Goal: Task Accomplishment & Management: Complete application form

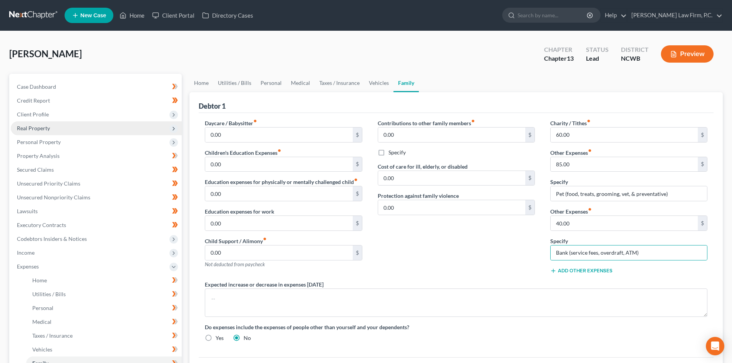
click at [45, 128] on span "Real Property" at bounding box center [33, 128] width 33 height 7
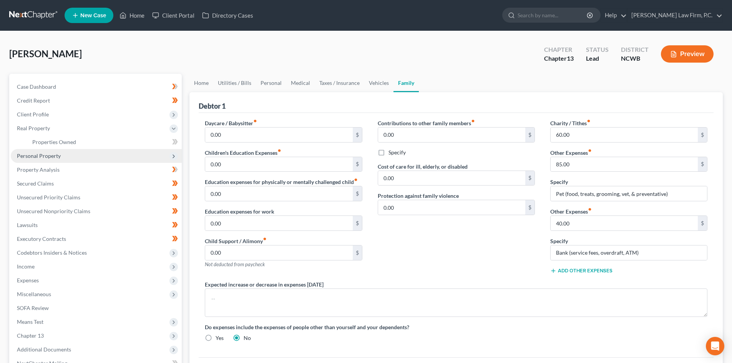
click at [59, 156] on span "Personal Property" at bounding box center [39, 155] width 44 height 7
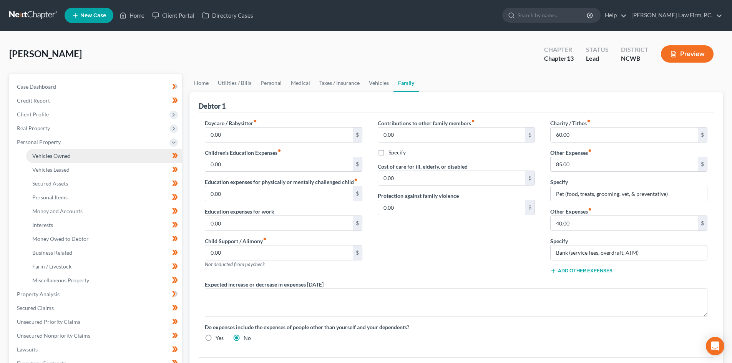
click at [61, 156] on span "Vehicles Owned" at bounding box center [51, 155] width 38 height 7
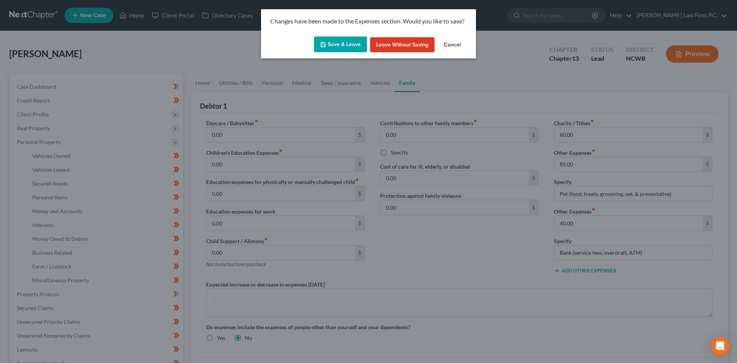
click at [335, 43] on button "Save & Leave" at bounding box center [340, 44] width 53 height 16
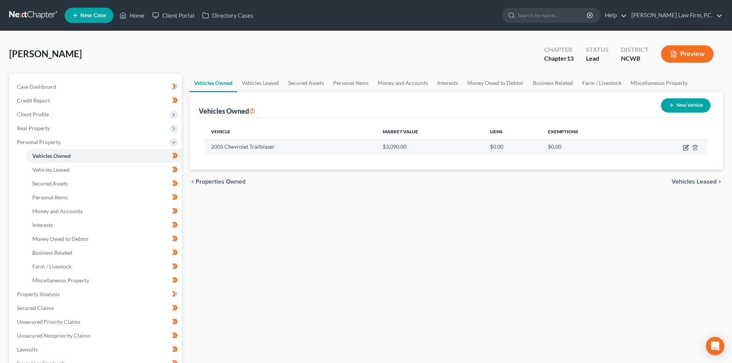
drag, startPoint x: 684, startPoint y: 148, endPoint x: 679, endPoint y: 147, distance: 4.2
click at [684, 147] on icon "button" at bounding box center [686, 147] width 6 height 6
select select "0"
select select "21"
select select "3"
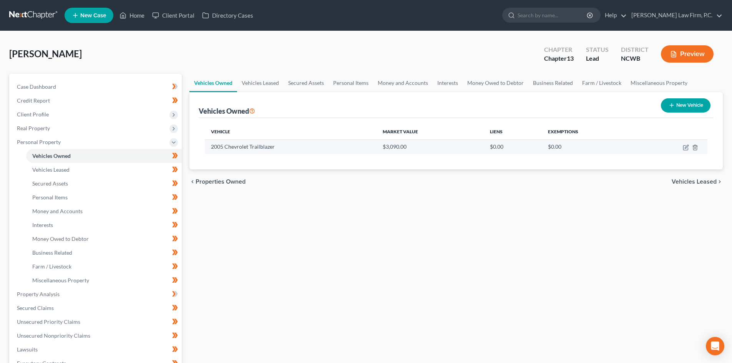
select select "0"
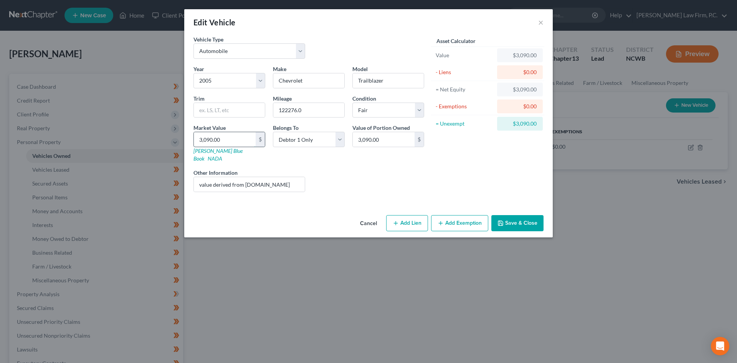
click at [222, 142] on input "3,090.00" at bounding box center [225, 139] width 62 height 15
drag, startPoint x: 246, startPoint y: 176, endPoint x: 279, endPoint y: 181, distance: 33.4
click at [279, 181] on input "value derived from [DOMAIN_NAME]" at bounding box center [249, 184] width 111 height 15
type input "value derived from [DOMAIN_NAME]"
click at [229, 140] on input "3,090.00" at bounding box center [225, 139] width 62 height 15
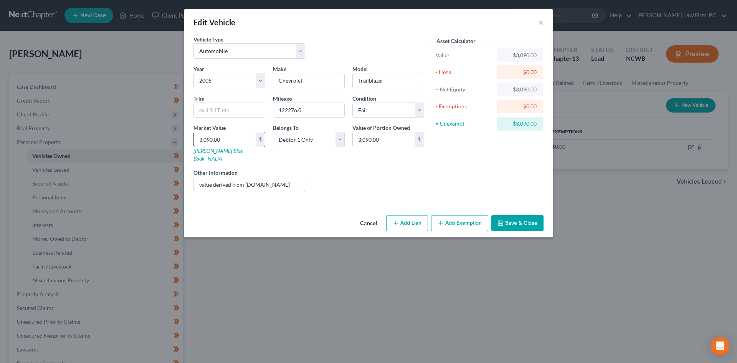
type input "4"
type input "4.00"
type input "43"
type input "43.00"
type input "4,370"
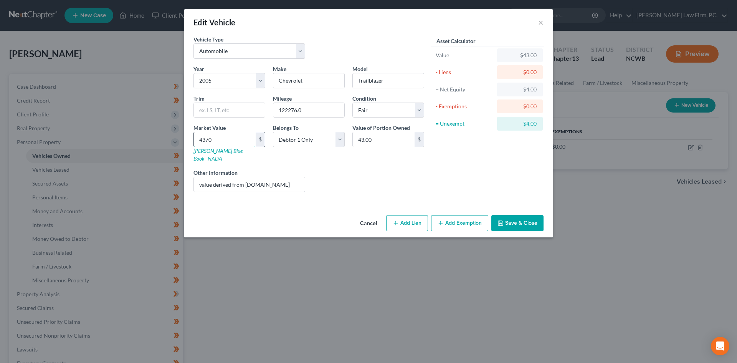
type input "4,370.00"
type input "4,370"
click at [517, 215] on button "Save & Close" at bounding box center [518, 223] width 52 height 16
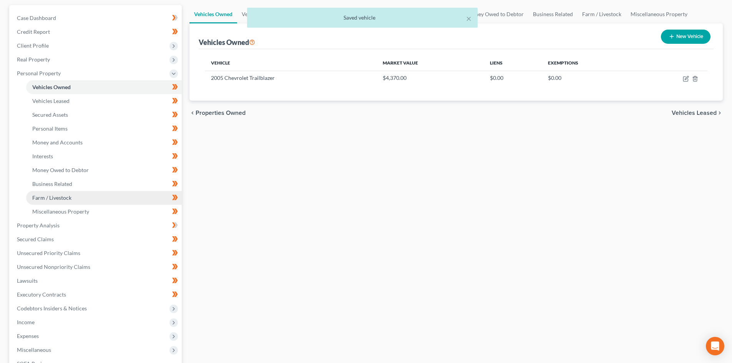
scroll to position [77, 0]
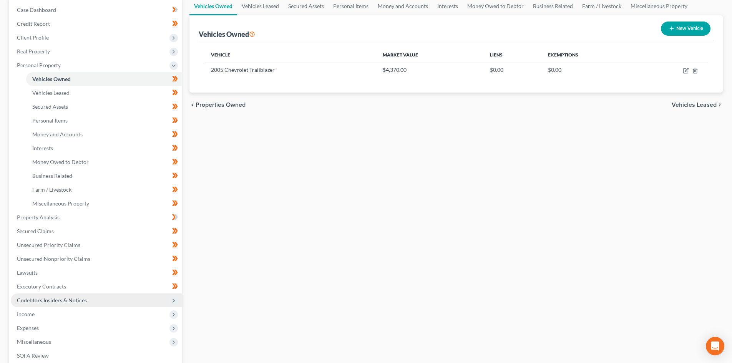
click at [51, 303] on span "Codebtors Insiders & Notices" at bounding box center [52, 300] width 70 height 7
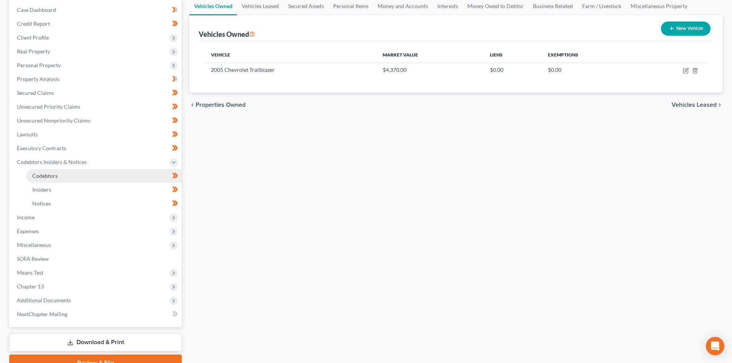
click at [60, 175] on link "Codebtors" at bounding box center [104, 176] width 156 height 14
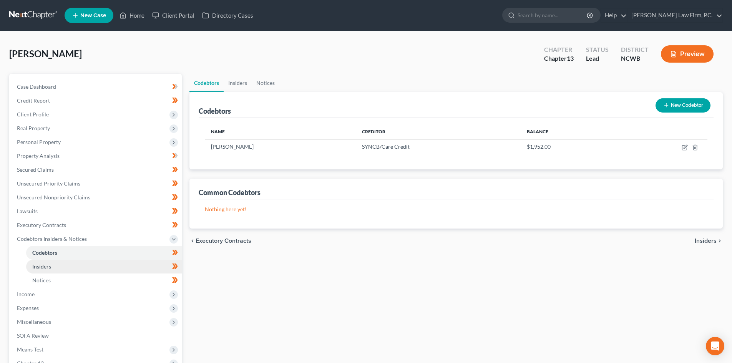
click at [56, 265] on link "Insiders" at bounding box center [104, 267] width 156 height 14
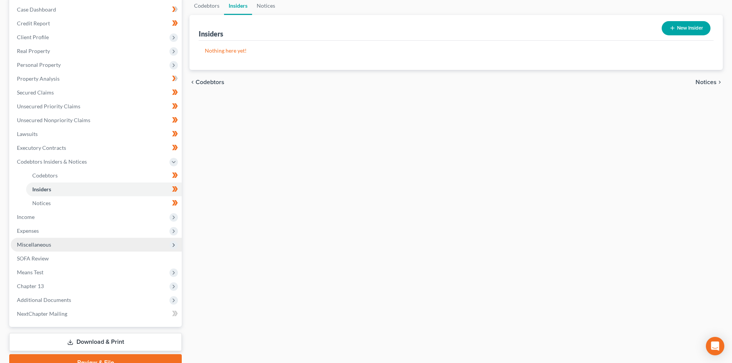
scroll to position [76, 0]
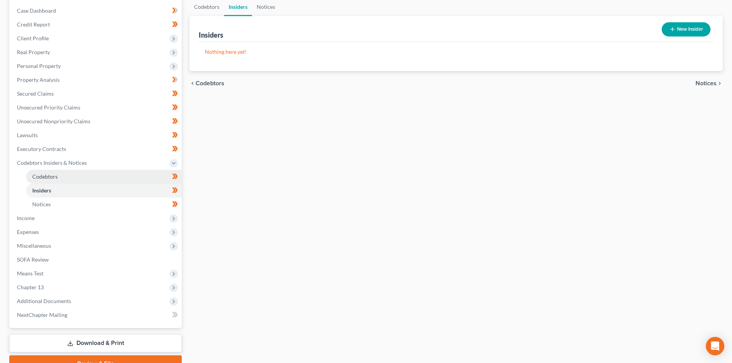
click at [60, 177] on link "Codebtors" at bounding box center [104, 177] width 156 height 14
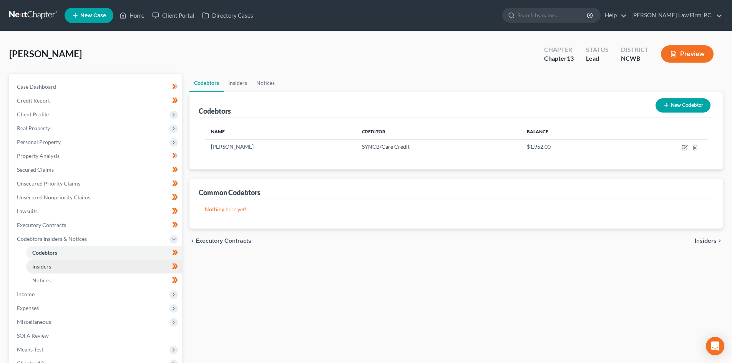
click at [59, 267] on link "Insiders" at bounding box center [104, 267] width 156 height 14
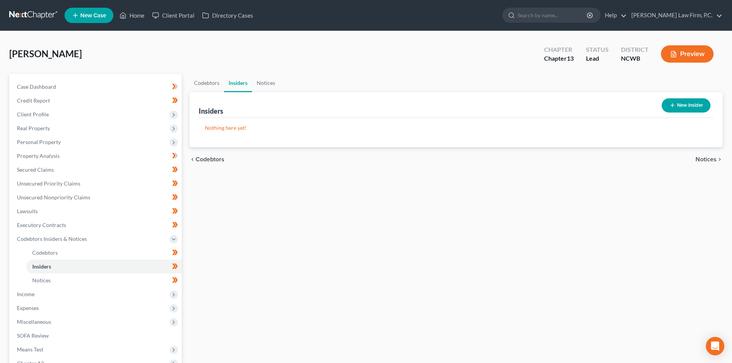
click at [689, 106] on button "New Insider" at bounding box center [685, 105] width 49 height 14
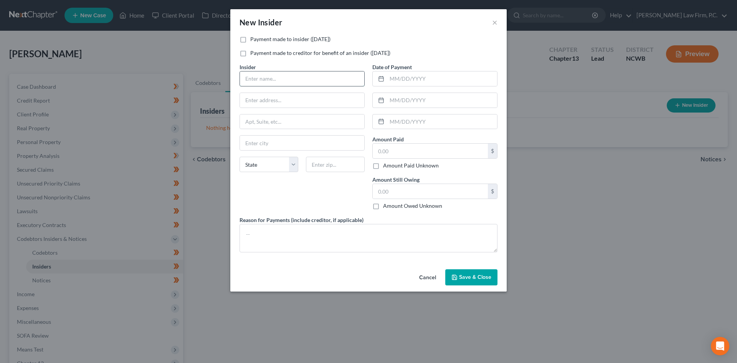
click at [280, 81] on input "text" at bounding box center [302, 78] width 124 height 15
type input "[PERSON_NAME]"
click at [442, 156] on input "text" at bounding box center [430, 151] width 115 height 15
type input "257"
click at [395, 74] on input "text" at bounding box center [442, 78] width 110 height 15
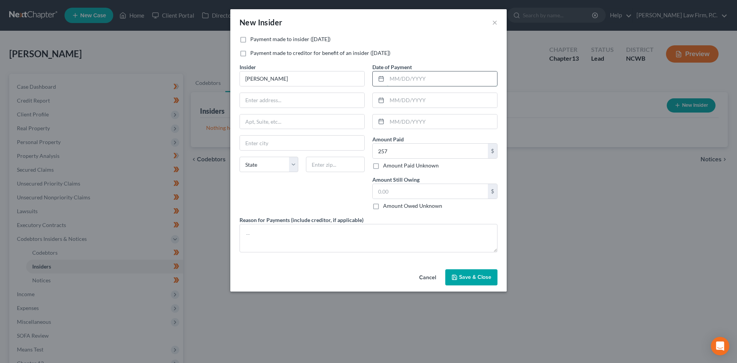
click at [420, 84] on input "text" at bounding box center [442, 78] width 110 height 15
type input "[DATE]"
click at [412, 149] on input "257" at bounding box center [430, 151] width 115 height 15
type input "257.00"
click at [293, 104] on input "text" at bounding box center [302, 100] width 124 height 15
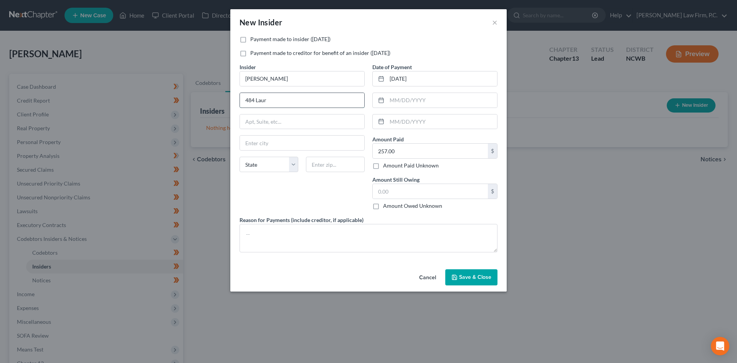
type input "[STREET_ADDRESS]"
click at [316, 162] on input "text" at bounding box center [335, 164] width 59 height 15
type input "28734"
type input "Franklin"
select select "28"
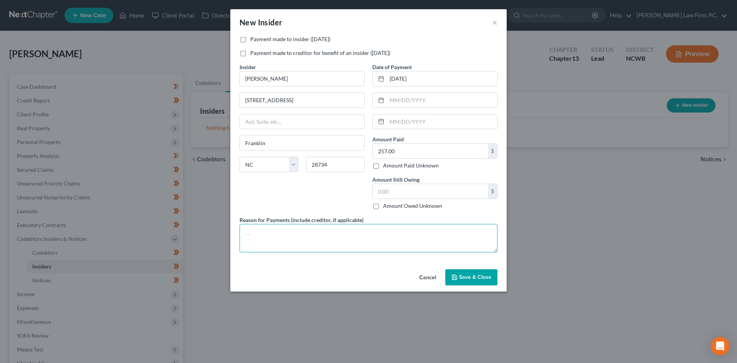
click at [313, 247] on textarea at bounding box center [369, 238] width 258 height 28
click at [476, 275] on span "Save & Close" at bounding box center [475, 277] width 32 height 7
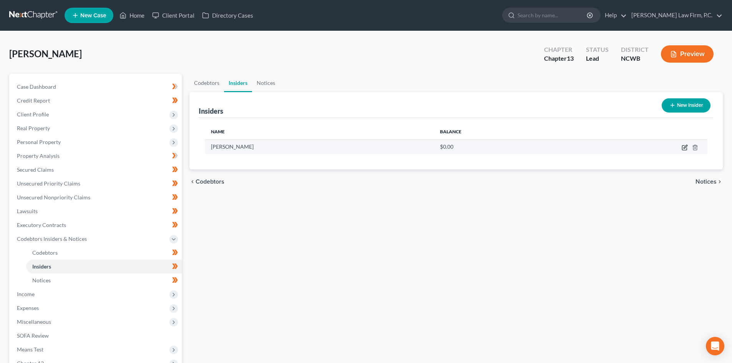
click at [683, 147] on icon "button" at bounding box center [684, 147] width 6 height 6
select select "28"
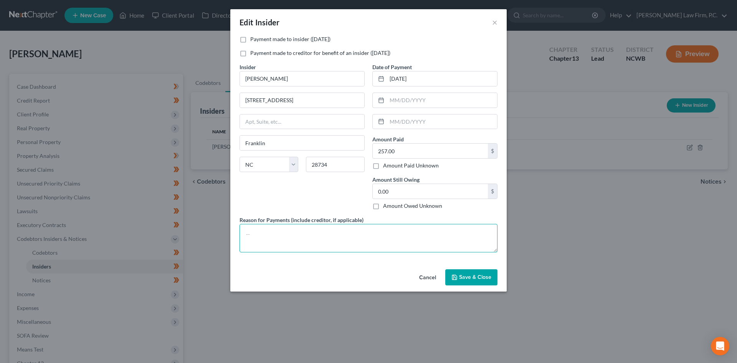
click at [308, 234] on textarea at bounding box center [369, 238] width 258 height 28
type textarea "Misc. expenses"
click at [475, 280] on button "Save & Close" at bounding box center [472, 277] width 52 height 16
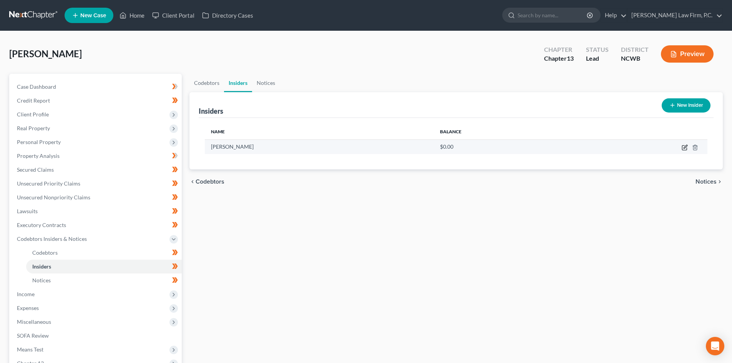
click at [685, 148] on icon "button" at bounding box center [684, 146] width 3 height 3
select select "28"
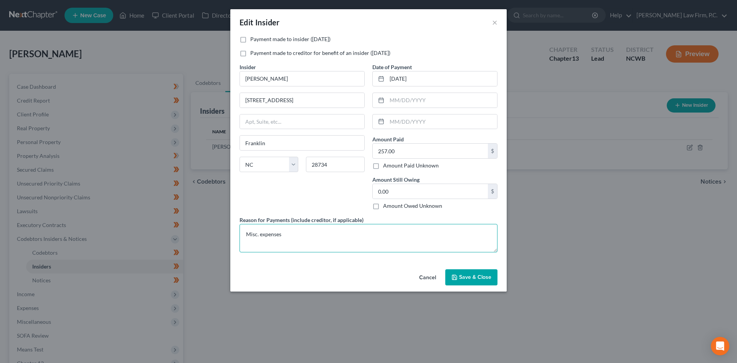
drag, startPoint x: 307, startPoint y: 237, endPoint x: 198, endPoint y: 232, distance: 108.9
click at [198, 232] on div "Edit Insider × Payment made to insider ([DATE]) Payment made to creditor for be…" at bounding box center [368, 181] width 737 height 363
type textarea "Allowance/Money for misc. expenses"
click at [461, 276] on span "Save & Close" at bounding box center [475, 277] width 32 height 7
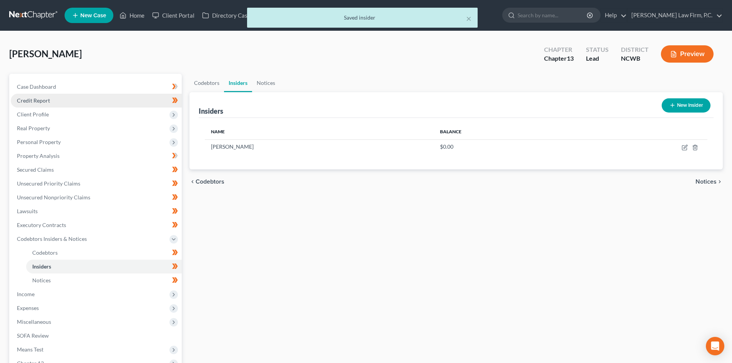
click at [41, 99] on span "Credit Report" at bounding box center [33, 100] width 33 height 7
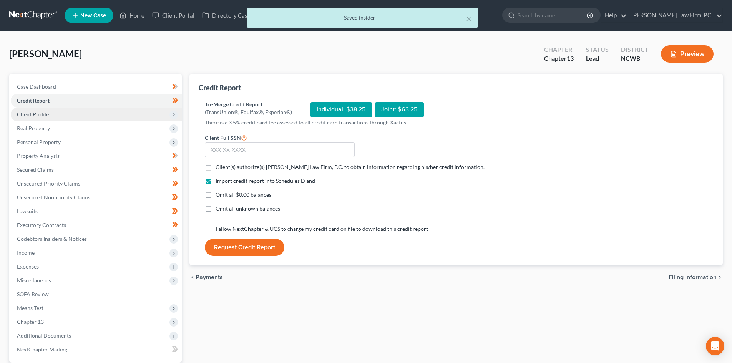
click at [42, 113] on span "Client Profile" at bounding box center [33, 114] width 32 height 7
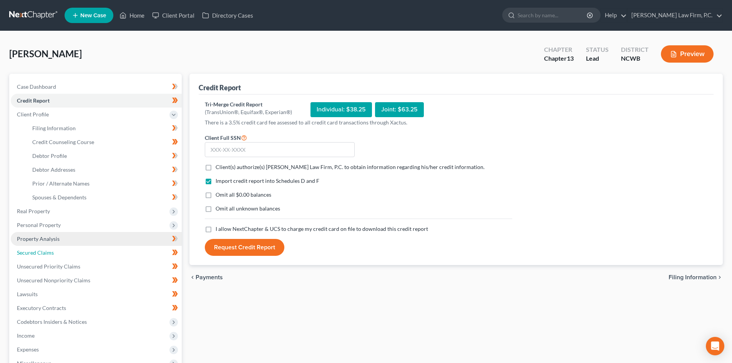
drag, startPoint x: 58, startPoint y: 251, endPoint x: 137, endPoint y: 236, distance: 80.1
click at [58, 251] on link "Secured Claims" at bounding box center [96, 253] width 171 height 14
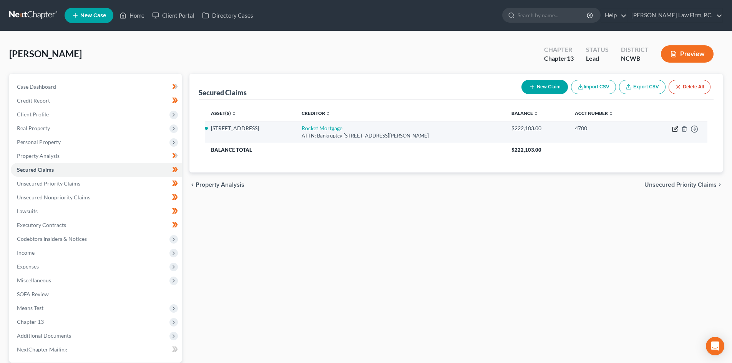
click at [675, 129] on icon "button" at bounding box center [675, 129] width 6 height 6
select select "23"
select select "3"
select select "4"
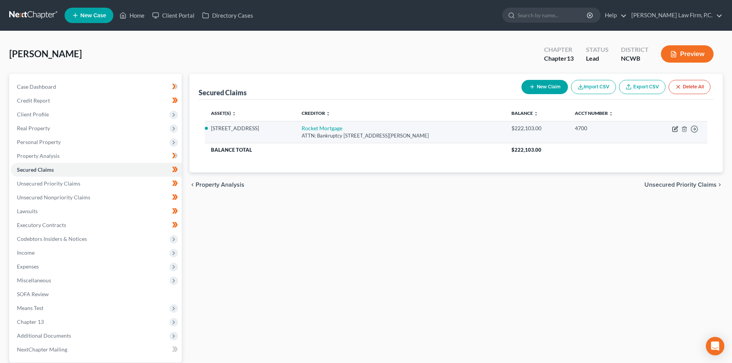
select select "0"
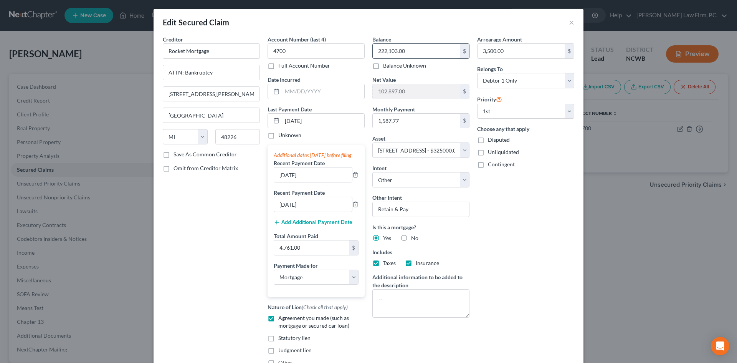
click at [406, 48] on input "222,103.00" at bounding box center [416, 51] width 87 height 15
type input "221,949.74"
click at [325, 252] on input "4,761.00" at bounding box center [311, 247] width 75 height 15
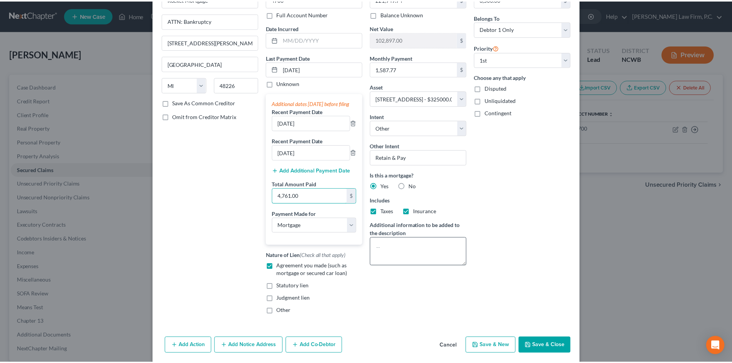
scroll to position [72, 0]
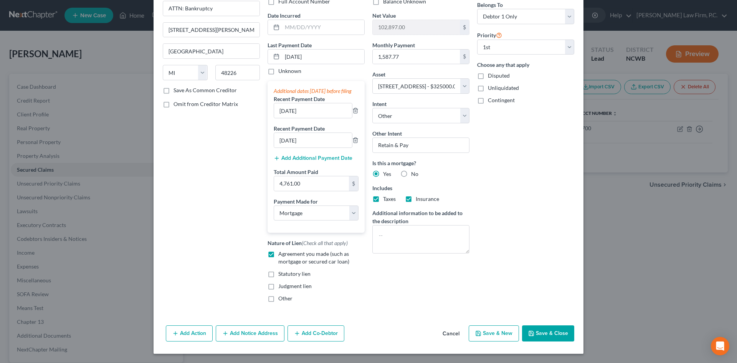
click at [537, 328] on button "Save & Close" at bounding box center [548, 333] width 52 height 16
select select
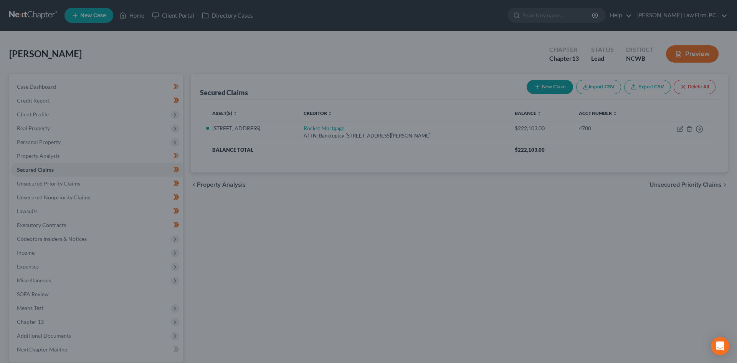
type input "103,050.26"
select select "3"
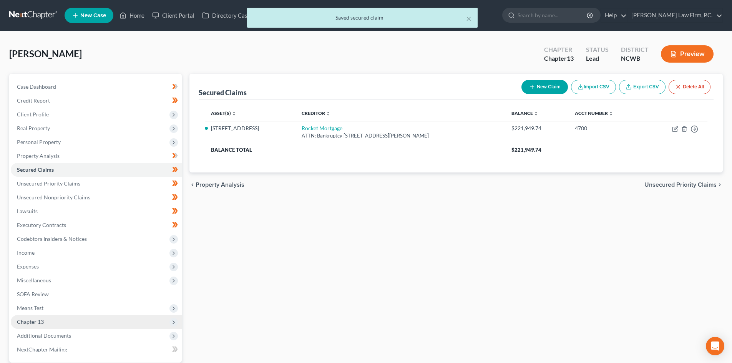
click at [50, 320] on span "Chapter 13" at bounding box center [96, 322] width 171 height 14
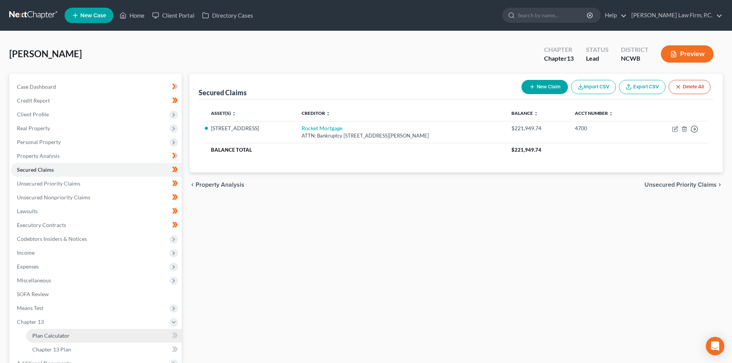
drag, startPoint x: 48, startPoint y: 338, endPoint x: 64, endPoint y: 335, distance: 16.4
click at [48, 338] on span "Plan Calculator" at bounding box center [50, 335] width 37 height 7
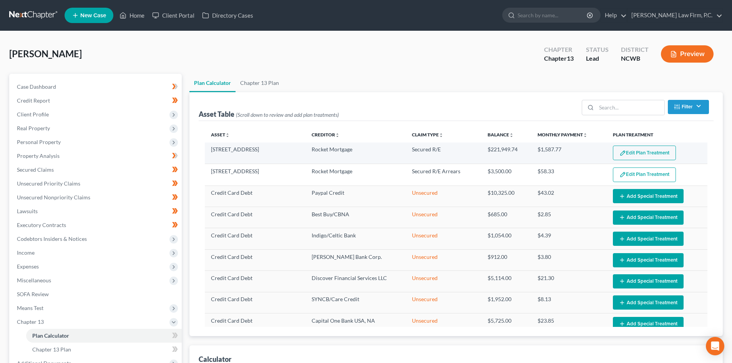
select select "59"
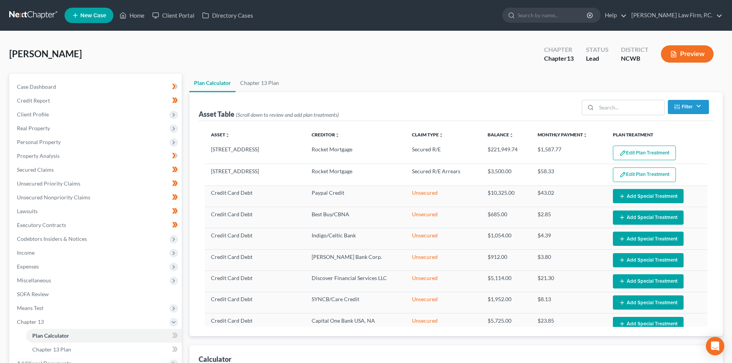
click at [623, 150] on button "Edit Plan Treatment" at bounding box center [644, 153] width 63 height 15
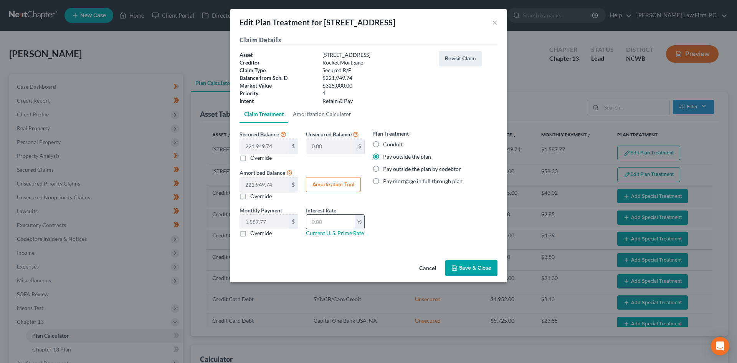
click at [323, 221] on input "text" at bounding box center [331, 222] width 48 height 15
type input "5.99"
click at [478, 265] on button "Save & Close" at bounding box center [472, 268] width 52 height 16
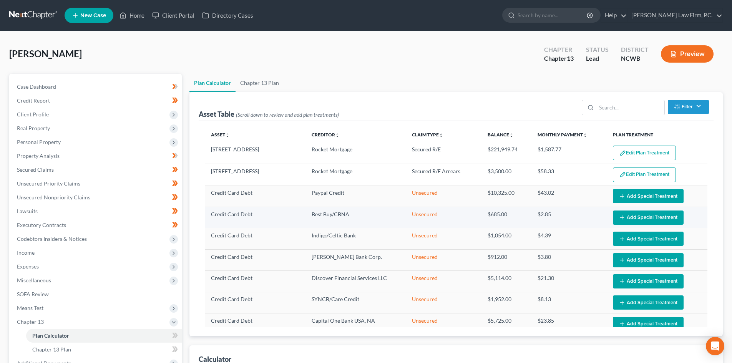
select select "59"
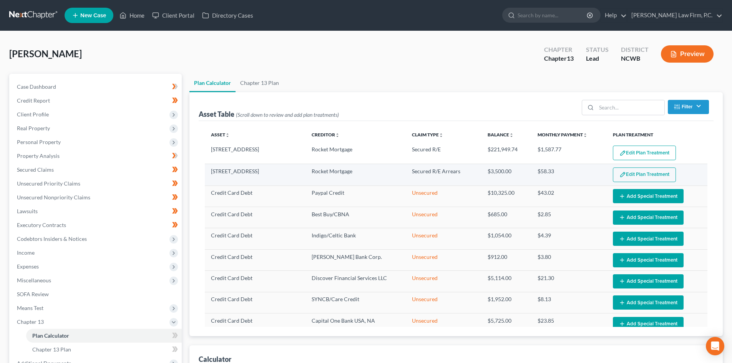
click at [623, 175] on button "Edit Plan Treatment" at bounding box center [644, 174] width 63 height 15
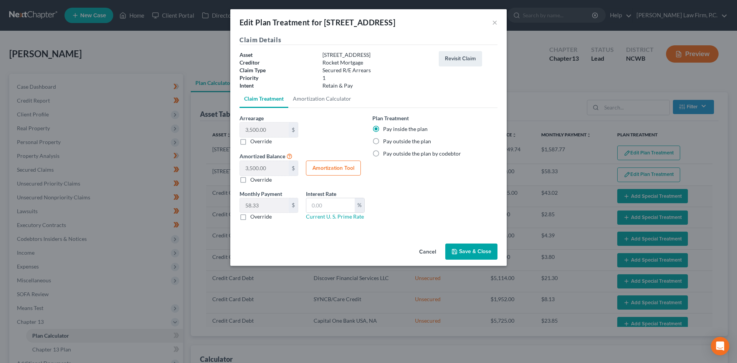
click at [476, 253] on button "Save & Close" at bounding box center [472, 252] width 52 height 16
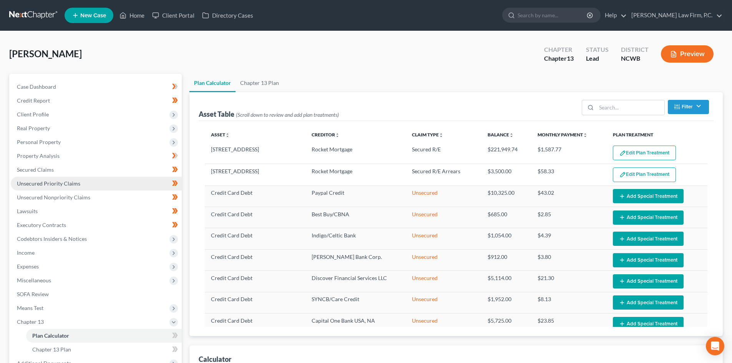
select select "59"
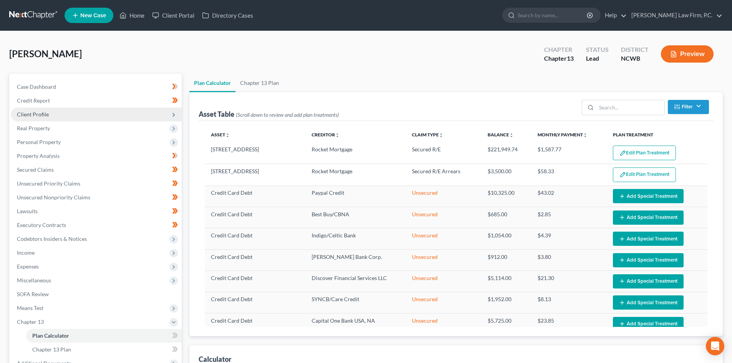
click at [65, 120] on span "Client Profile" at bounding box center [96, 115] width 171 height 14
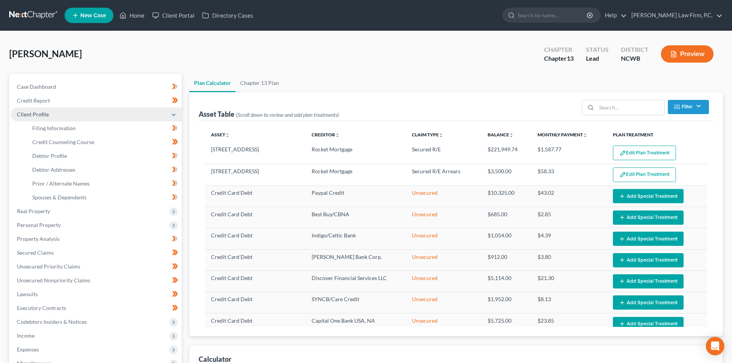
click at [55, 114] on span "Client Profile" at bounding box center [96, 115] width 171 height 14
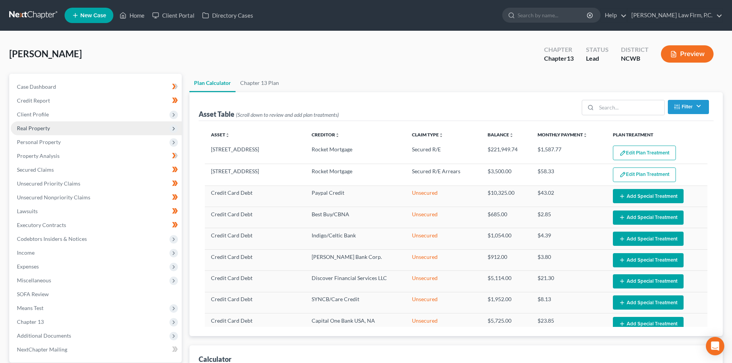
click at [51, 130] on span "Real Property" at bounding box center [96, 128] width 171 height 14
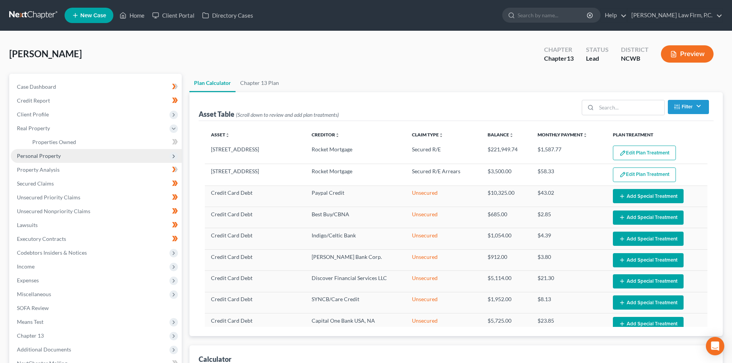
click at [53, 159] on span "Personal Property" at bounding box center [96, 156] width 171 height 14
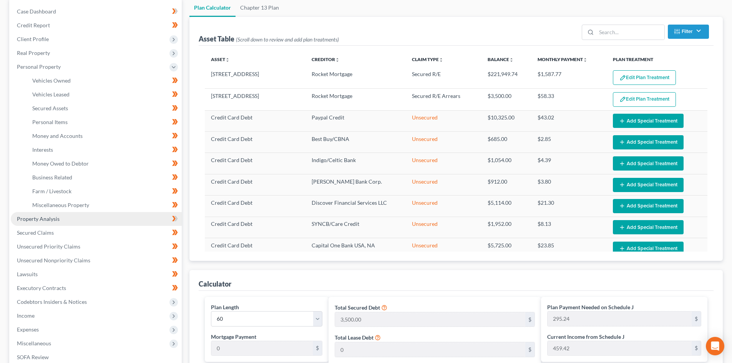
scroll to position [77, 0]
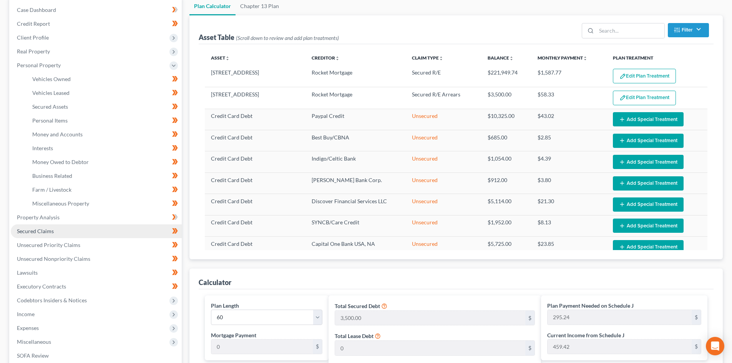
click at [51, 226] on link "Secured Claims" at bounding box center [96, 231] width 171 height 14
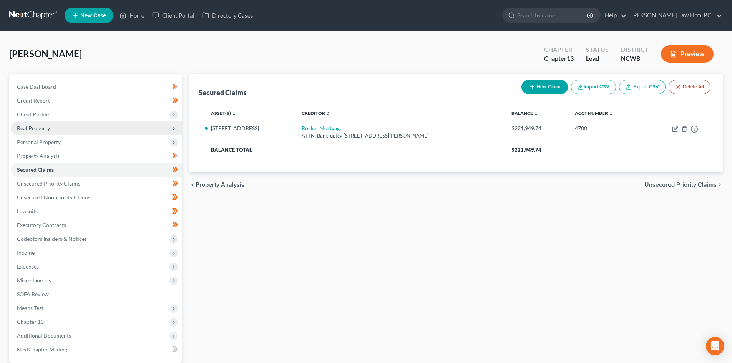
click at [48, 132] on span "Real Property" at bounding box center [96, 128] width 171 height 14
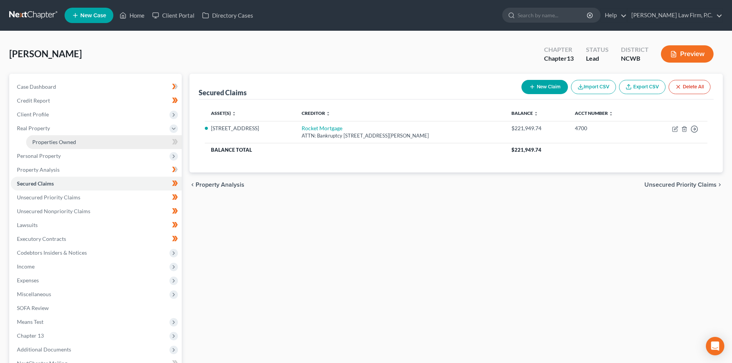
click at [70, 140] on span "Properties Owned" at bounding box center [54, 142] width 44 height 7
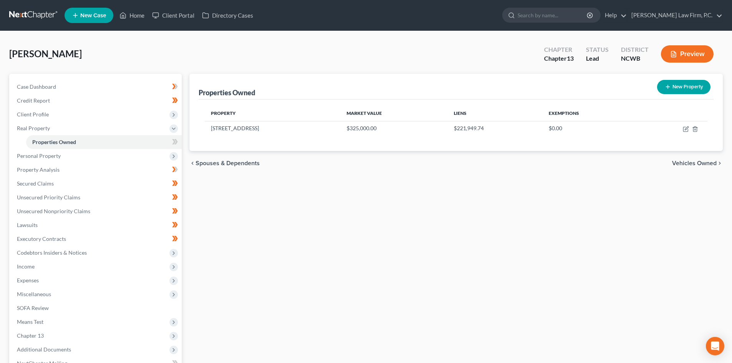
click at [176, 143] on div "New" at bounding box center [170, 136] width 15 height 13
click at [686, 130] on icon "button" at bounding box center [686, 129] width 6 height 6
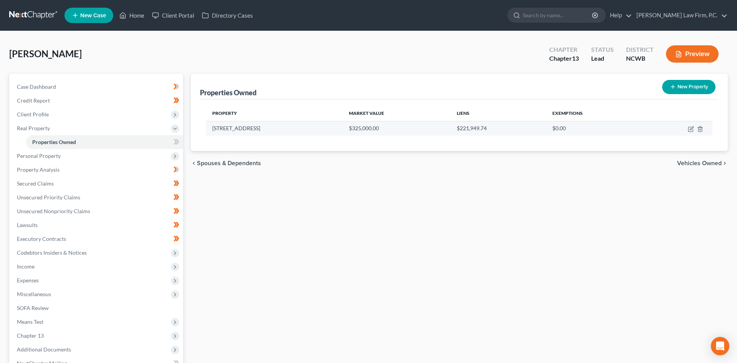
select select "28"
select select "0"
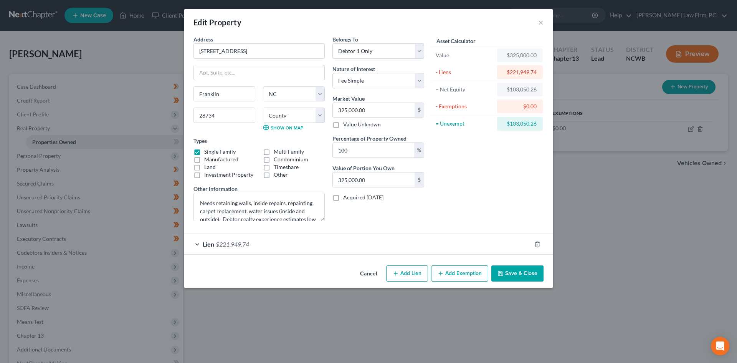
click at [456, 272] on button "Add Exemption" at bounding box center [459, 273] width 57 height 16
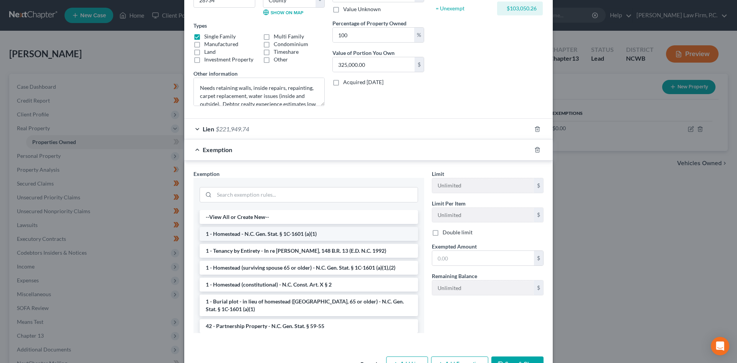
click at [305, 234] on li "1 - Homestead - N.C. Gen. Stat. § 1C-1601 (a)(1)" at bounding box center [309, 234] width 219 height 14
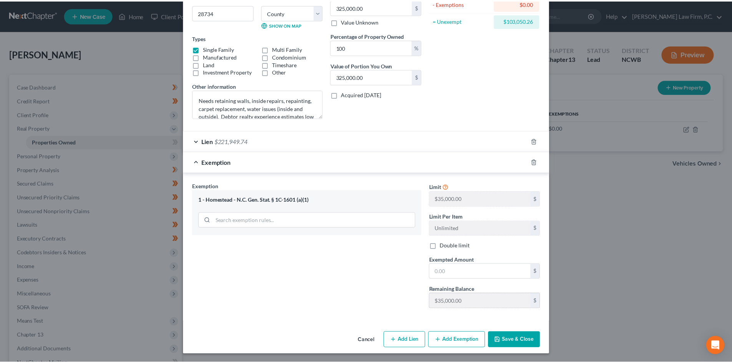
scroll to position [104, 0]
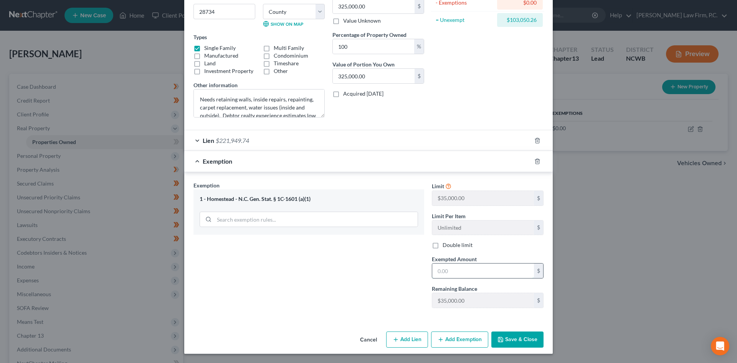
click at [451, 277] on input "text" at bounding box center [484, 270] width 102 height 15
type input "35,000"
click at [371, 276] on div "Exemption Set must be selected for CA. Exemption * 1 - [GEOGRAPHIC_DATA] - N.C.…" at bounding box center [309, 247] width 239 height 133
click at [367, 338] on button "Cancel" at bounding box center [368, 339] width 29 height 15
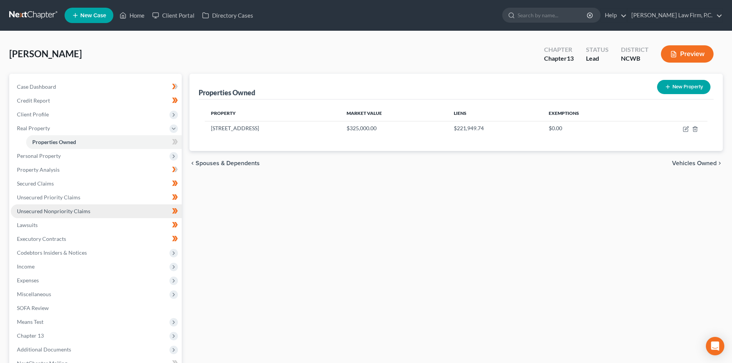
click at [42, 216] on link "Unsecured Nonpriority Claims" at bounding box center [96, 211] width 171 height 14
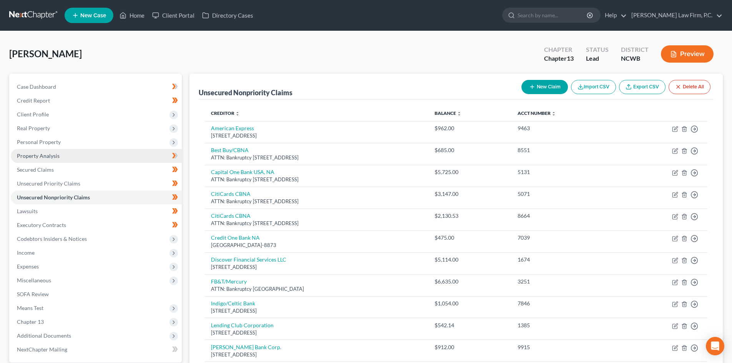
click at [51, 156] on span "Property Analysis" at bounding box center [38, 155] width 43 height 7
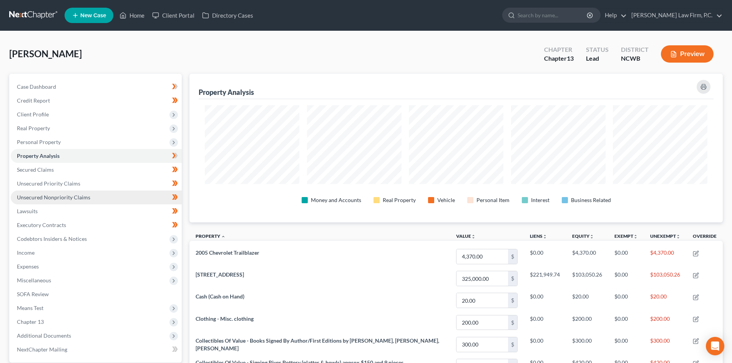
click at [76, 195] on span "Unsecured Nonpriority Claims" at bounding box center [53, 197] width 73 height 7
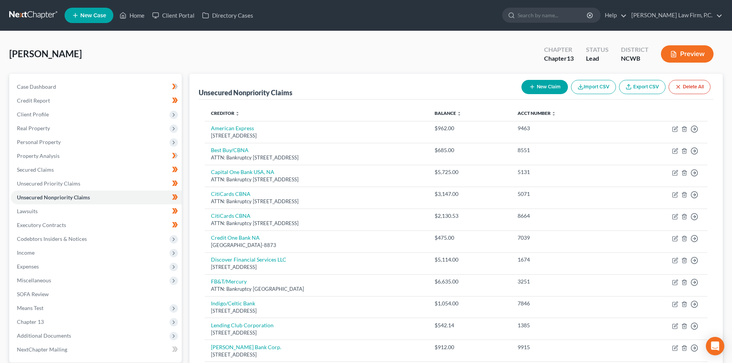
click at [690, 51] on button "Preview" at bounding box center [687, 53] width 53 height 17
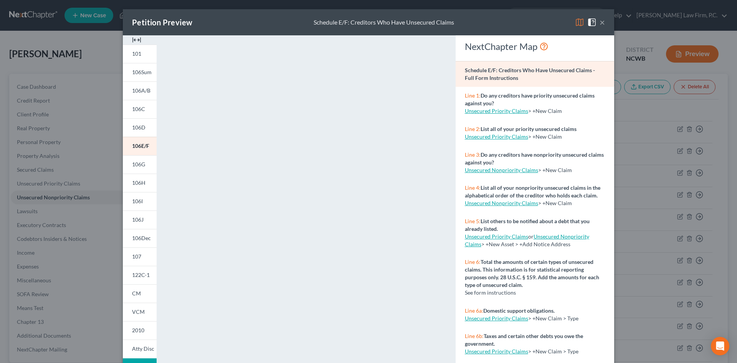
drag, startPoint x: 598, startPoint y: 22, endPoint x: 551, endPoint y: 31, distance: 47.8
click at [600, 22] on button "×" at bounding box center [602, 22] width 5 height 9
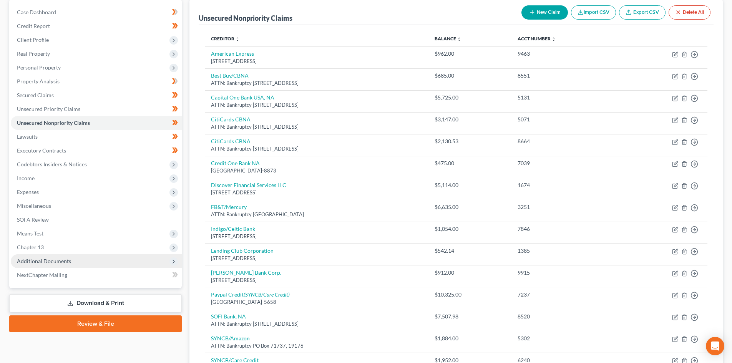
scroll to position [77, 0]
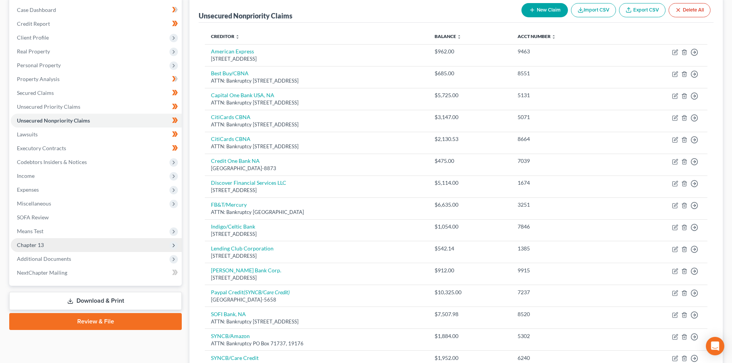
click at [30, 243] on span "Chapter 13" at bounding box center [30, 245] width 27 height 7
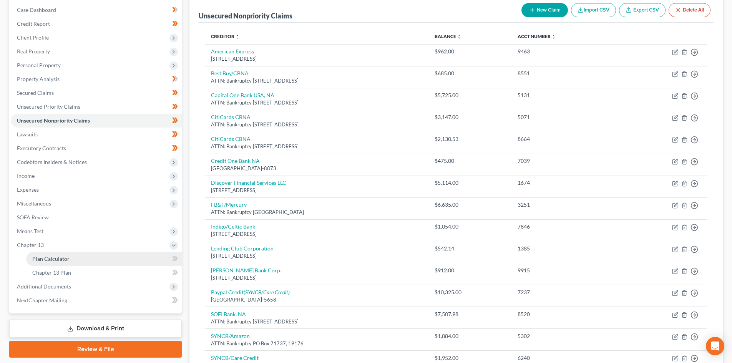
click at [58, 255] on link "Plan Calculator" at bounding box center [104, 259] width 156 height 14
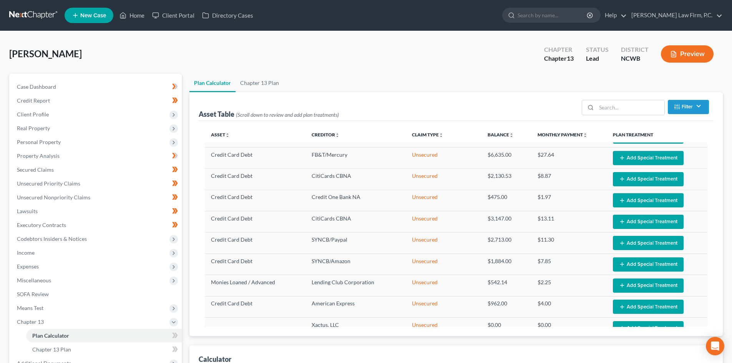
scroll to position [230, 0]
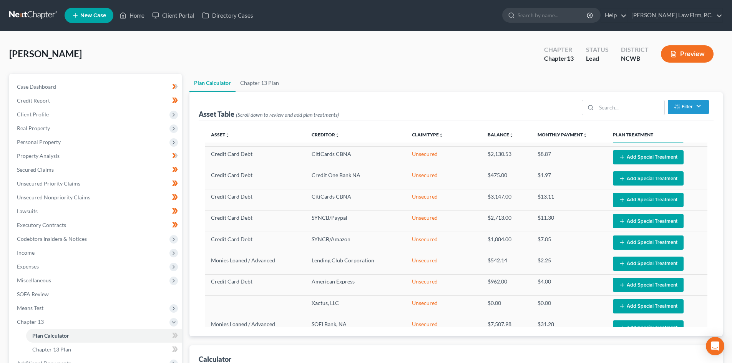
select select "59"
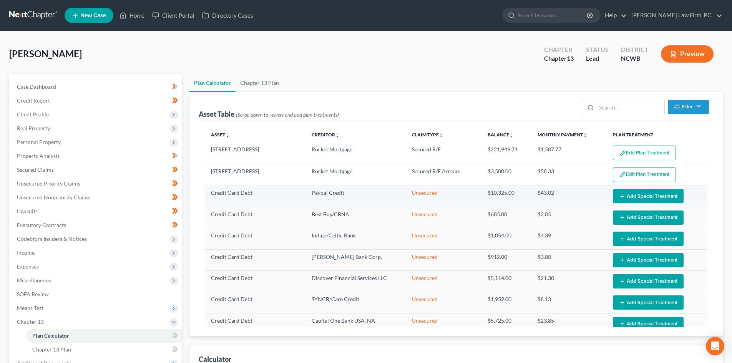
click at [621, 198] on button "Add Special Treatment" at bounding box center [648, 196] width 71 height 14
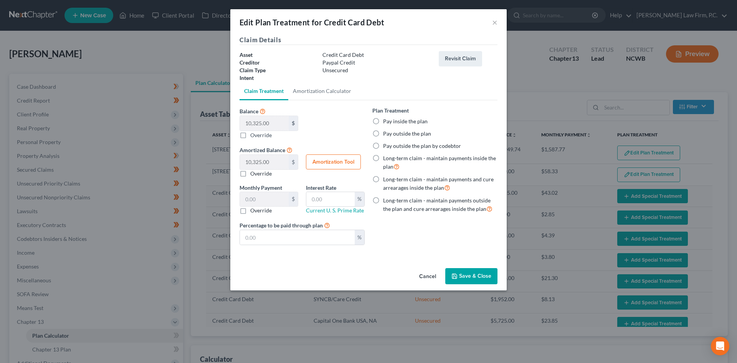
click at [425, 272] on button "Cancel" at bounding box center [427, 276] width 29 height 15
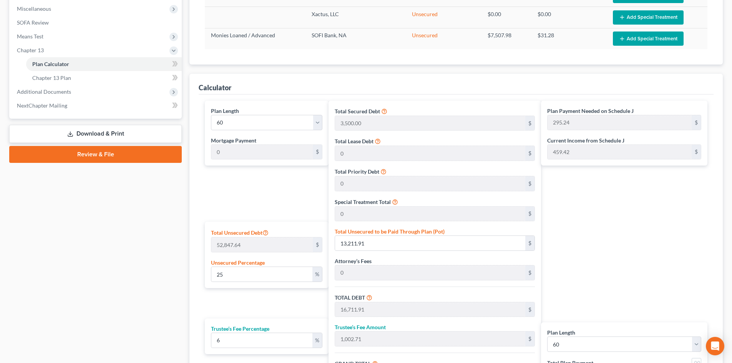
scroll to position [269, 0]
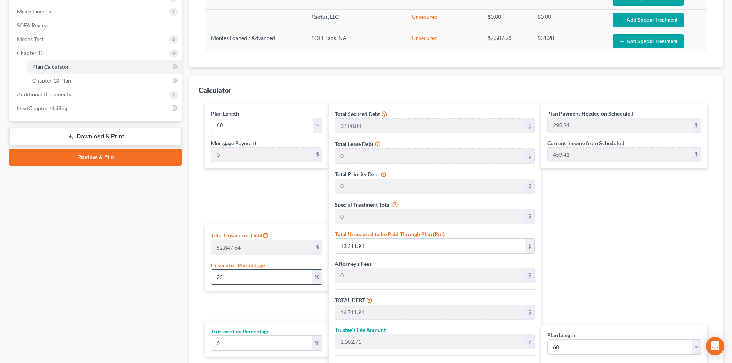
click at [232, 271] on input "25" at bounding box center [261, 277] width 101 height 15
drag, startPoint x: 231, startPoint y: 276, endPoint x: 207, endPoint y: 274, distance: 24.2
click at [207, 274] on div "Total Unsecured Debt 52,847.64 $ Unsecured Percentage 25 %" at bounding box center [267, 257] width 124 height 66
type input "1"
type input "528.47"
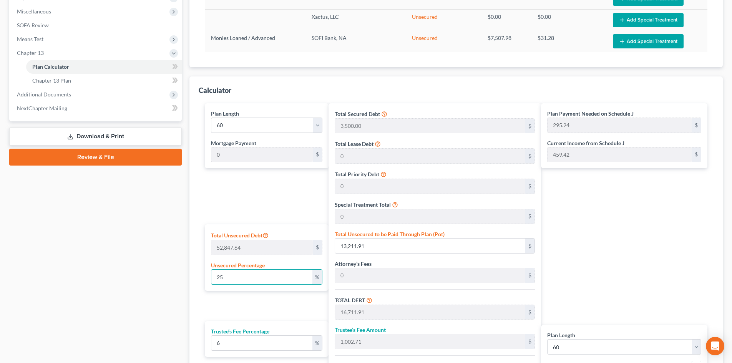
type input "4,028.47"
type input "241.70"
type input "4,270.18"
type input "71.16"
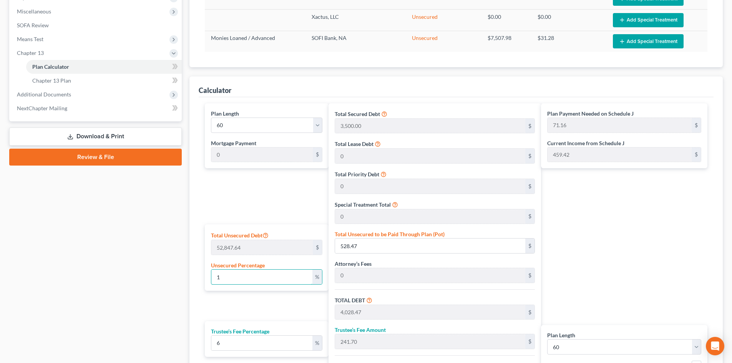
type input "10"
type input "5,284.76"
type input "8,784.76"
type input "527.08"
type input "9,311.85"
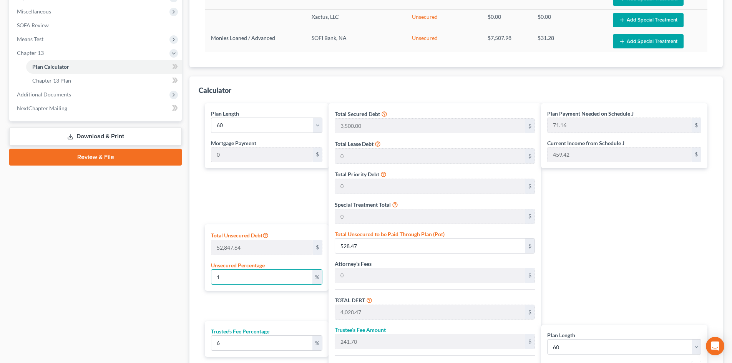
type input "155.19"
type input "100"
type input "52,847.64"
type input "56,347.64"
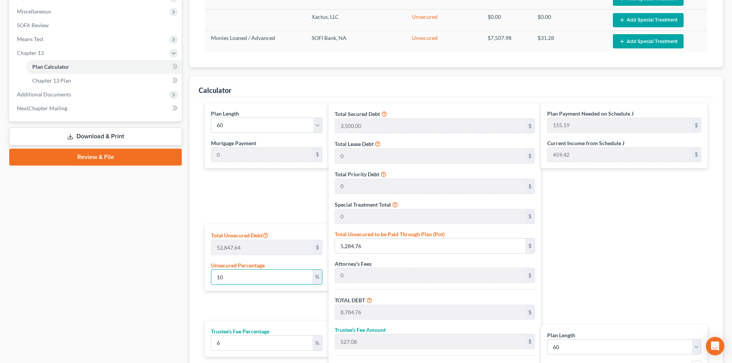
type input "3,380.85"
type input "59,728.50"
type input "995.47"
type input "100"
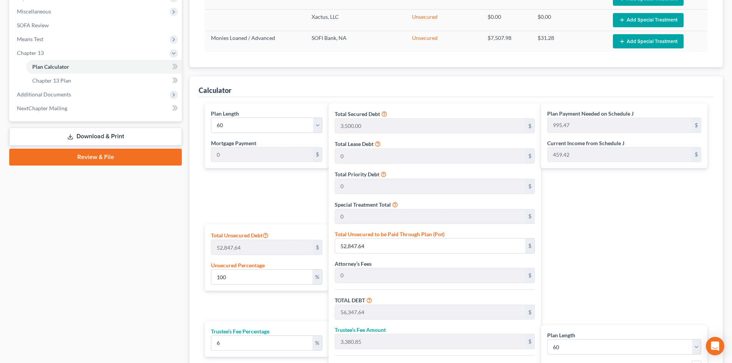
click at [260, 293] on div "Plan Length 1 2 3 4 5 6 7 8 9 10 11 12 13 14 15 16 17 18 19 20 21 22 23 24 25 2…" at bounding box center [265, 259] width 128 height 312
click at [256, 280] on input "100" at bounding box center [261, 277] width 101 height 15
click at [255, 348] on input "6" at bounding box center [261, 343] width 101 height 15
click at [240, 273] on input "100" at bounding box center [261, 277] width 101 height 15
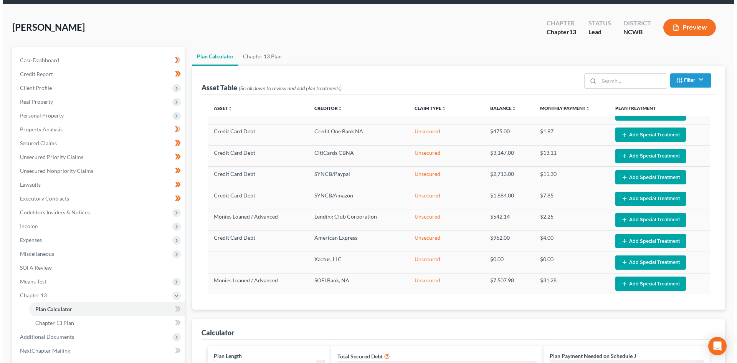
scroll to position [0, 0]
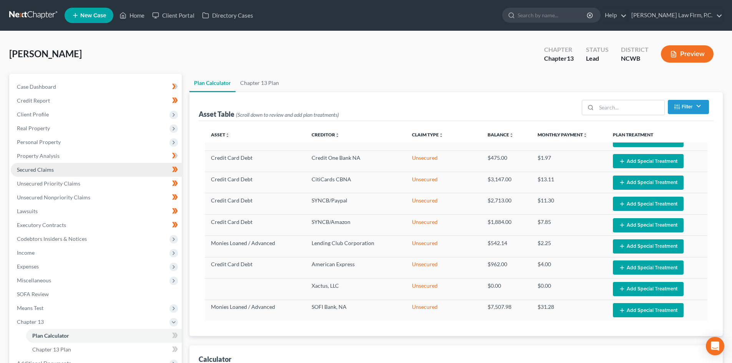
click at [27, 167] on span "Secured Claims" at bounding box center [35, 169] width 37 height 7
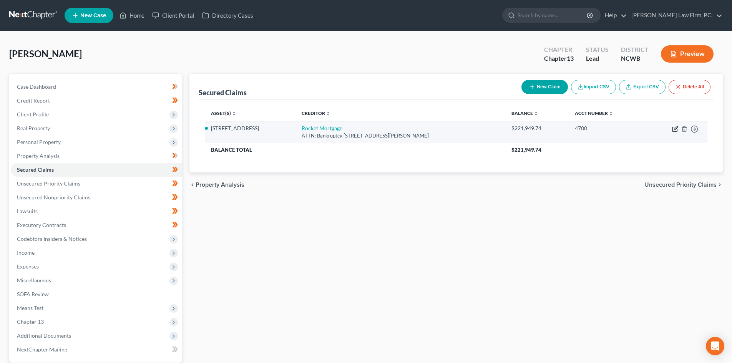
click at [672, 127] on icon "button" at bounding box center [675, 129] width 6 height 6
select select "23"
select select "3"
select select "4"
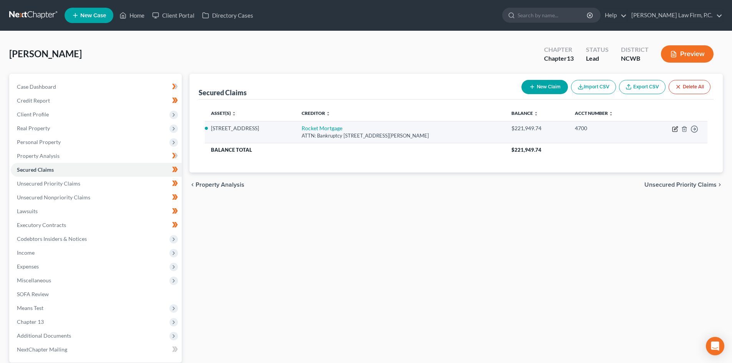
select select "0"
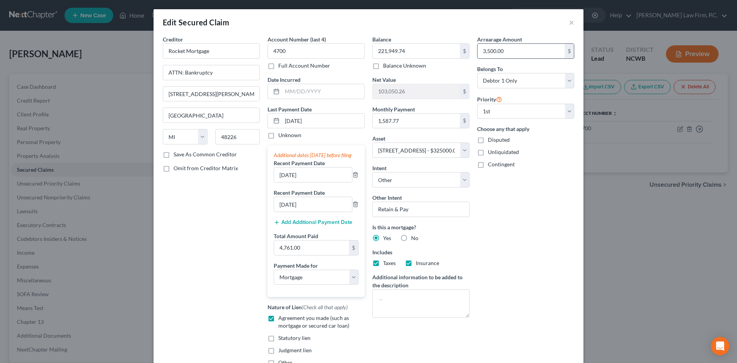
click at [527, 56] on input "3,500.00" at bounding box center [521, 51] width 87 height 15
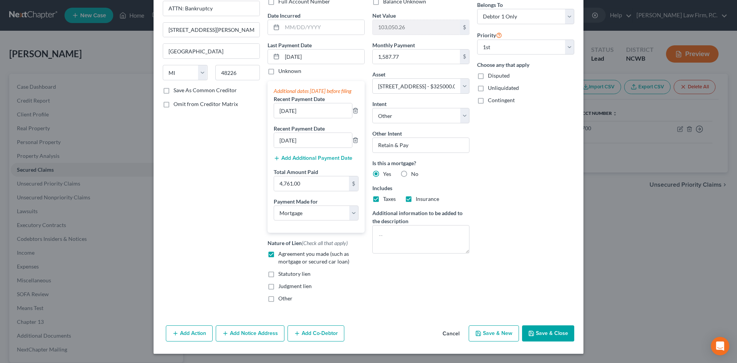
scroll to position [72, 0]
type input "3,200"
click at [549, 331] on button "Save & Close" at bounding box center [548, 333] width 52 height 16
select select
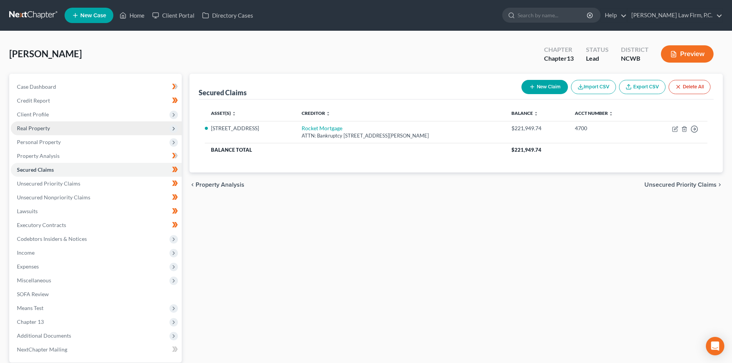
click at [48, 128] on span "Real Property" at bounding box center [33, 128] width 33 height 7
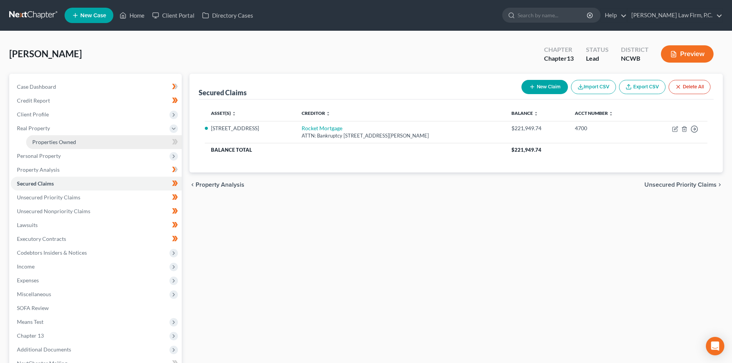
click at [66, 142] on span "Properties Owned" at bounding box center [54, 142] width 44 height 7
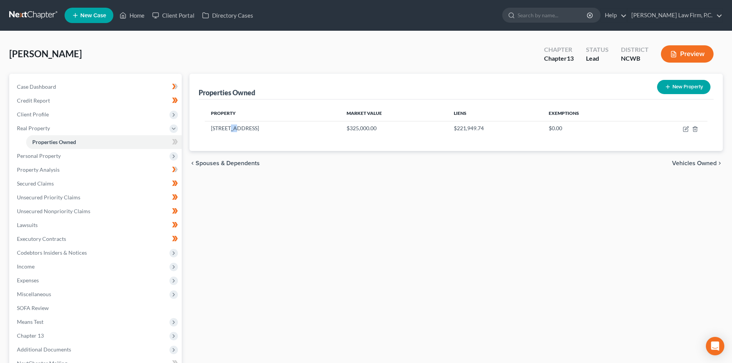
drag, startPoint x: 229, startPoint y: 131, endPoint x: 570, endPoint y: 161, distance: 342.4
click at [239, 131] on td "[STREET_ADDRESS]" at bounding box center [273, 128] width 136 height 15
click at [685, 129] on icon "button" at bounding box center [685, 127] width 3 height 3
select select "28"
select select "0"
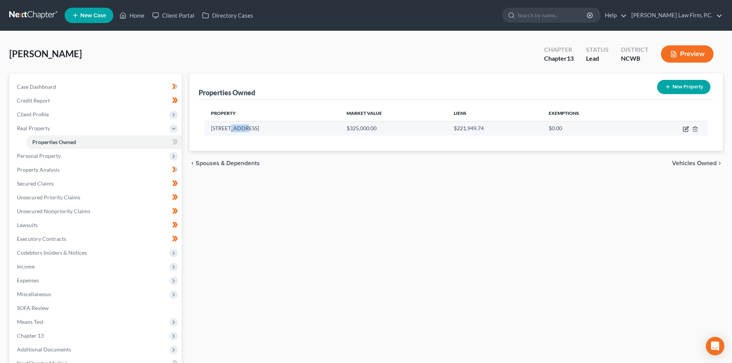
select select "0"
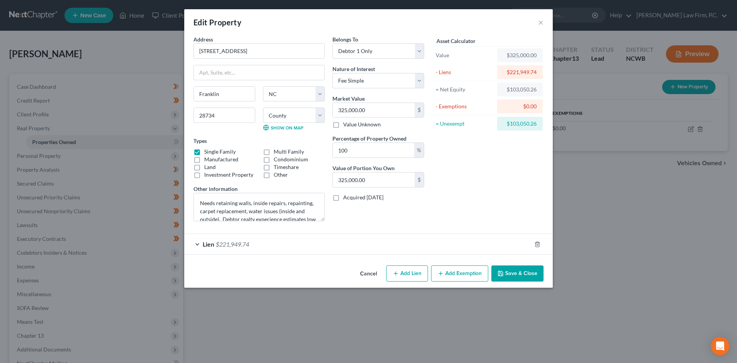
click at [454, 270] on button "Add Exemption" at bounding box center [459, 273] width 57 height 16
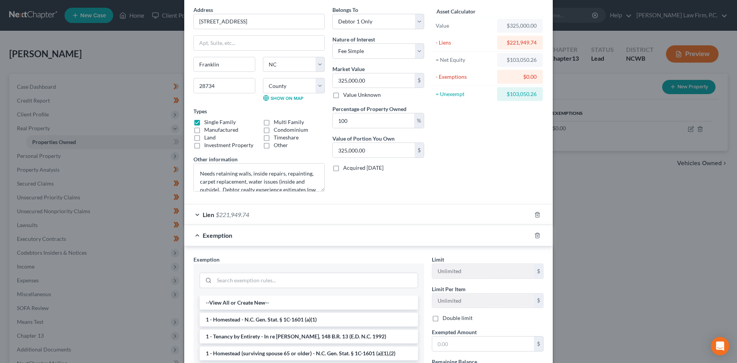
scroll to position [140, 0]
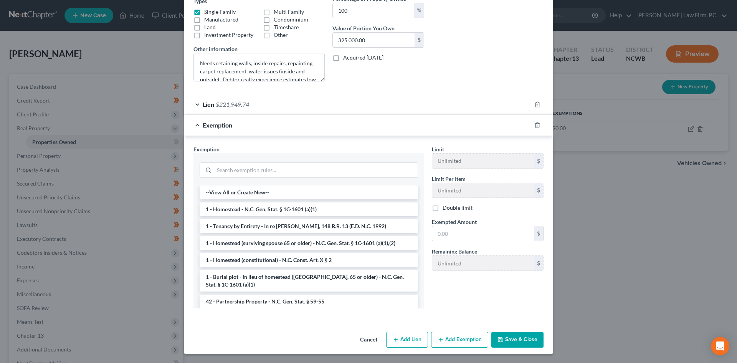
click at [247, 246] on li "1 - Homestead (surviving spouse 65 or older) - N.C. Gen. Stat. § 1C-1601 (a)(1)…" at bounding box center [309, 243] width 219 height 14
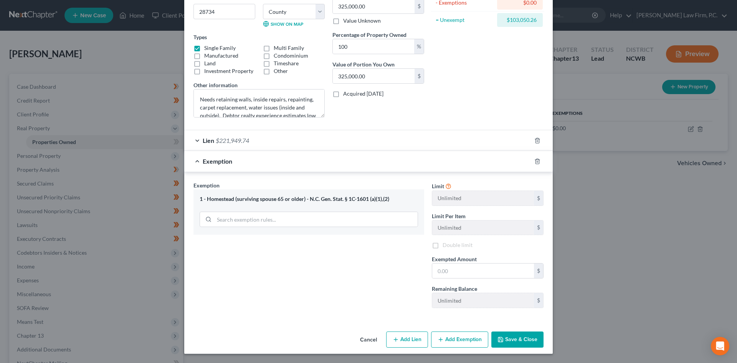
scroll to position [104, 0]
drag, startPoint x: 307, startPoint y: 199, endPoint x: 395, endPoint y: 199, distance: 88.0
click at [395, 199] on div "1 - Homestead (surviving spouse 65 or older) - N.C. Gen. Stat. § 1C-1601 (a)(1)…" at bounding box center [309, 199] width 219 height 7
click at [535, 162] on icon "button" at bounding box center [538, 161] width 6 height 6
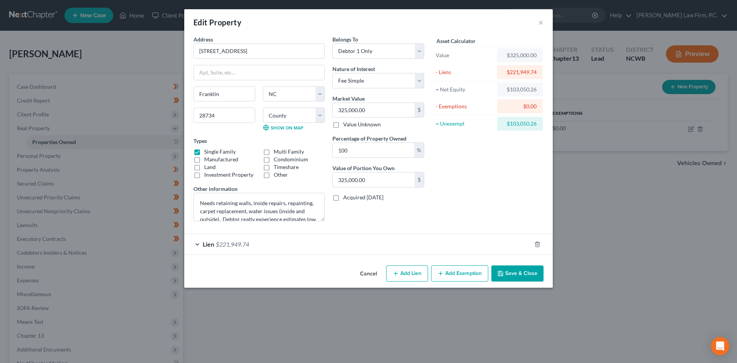
scroll to position [0, 0]
click at [457, 270] on button "Add Exemption" at bounding box center [459, 273] width 57 height 16
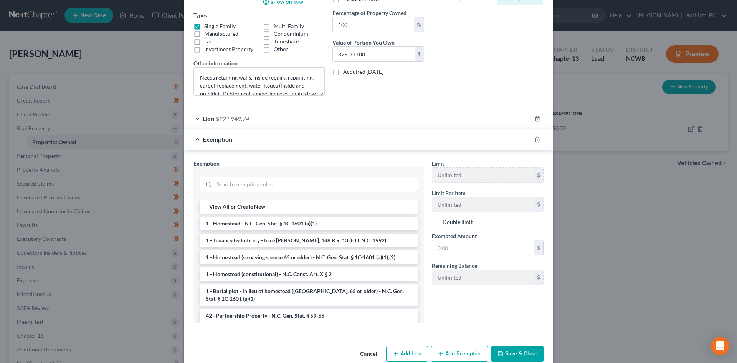
scroll to position [140, 0]
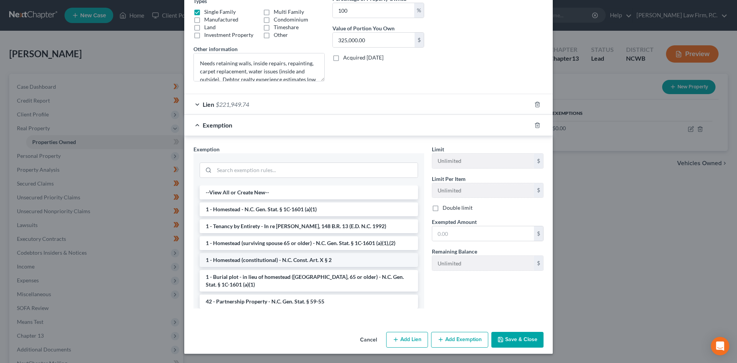
click at [295, 260] on li "1 - Homestead (constitutional) - N.C. Const. Art. X § 2" at bounding box center [309, 260] width 219 height 14
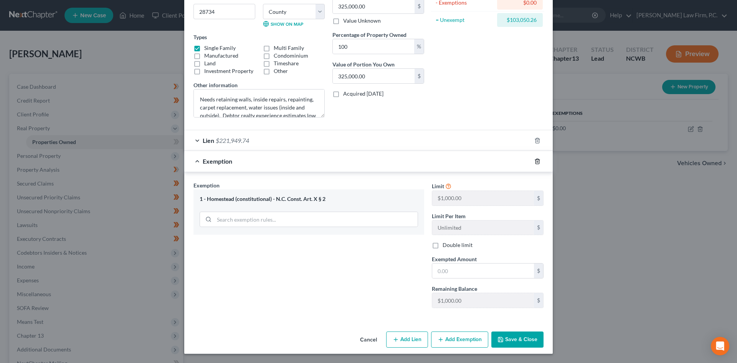
click at [535, 164] on icon "button" at bounding box center [538, 161] width 6 height 6
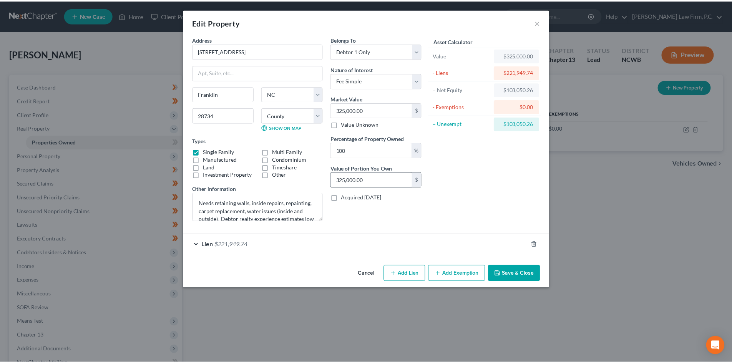
scroll to position [0, 0]
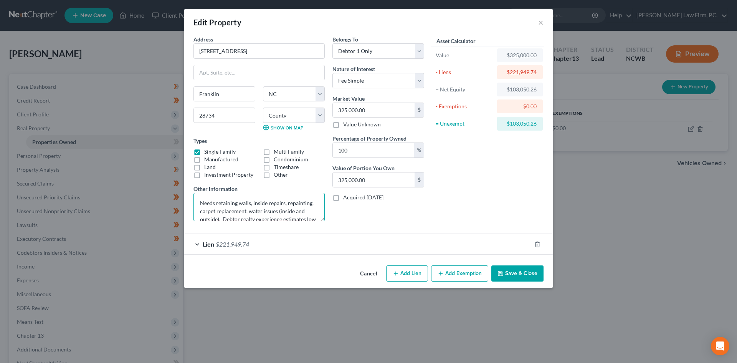
click at [201, 202] on textarea "Needs retaining walls, inside repairs, repainting, carpet replacement, water is…" at bounding box center [259, 207] width 131 height 28
click at [505, 273] on button "Save & Close" at bounding box center [518, 273] width 52 height 16
